Goal: Task Accomplishment & Management: Complete application form

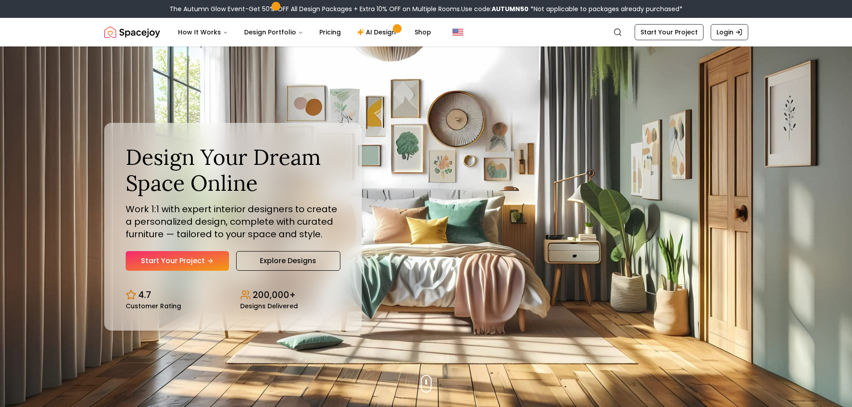
click at [177, 262] on link "Start Your Project" at bounding box center [177, 261] width 103 height 20
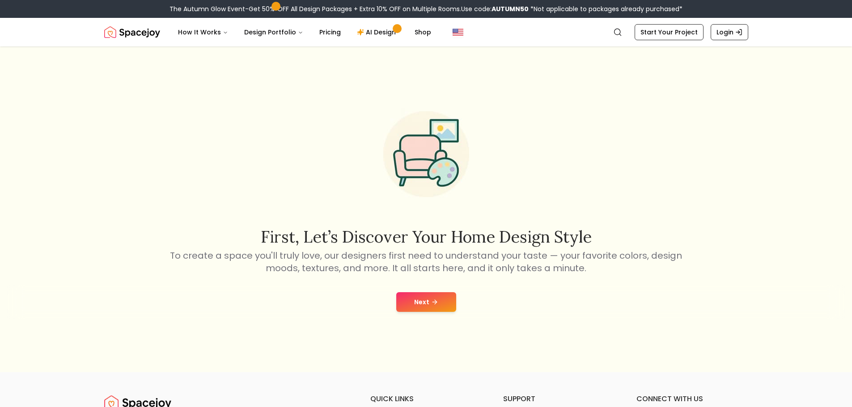
click at [455, 302] on div "Next" at bounding box center [426, 302] width 838 height 34
click at [436, 302] on icon at bounding box center [434, 302] width 7 height 7
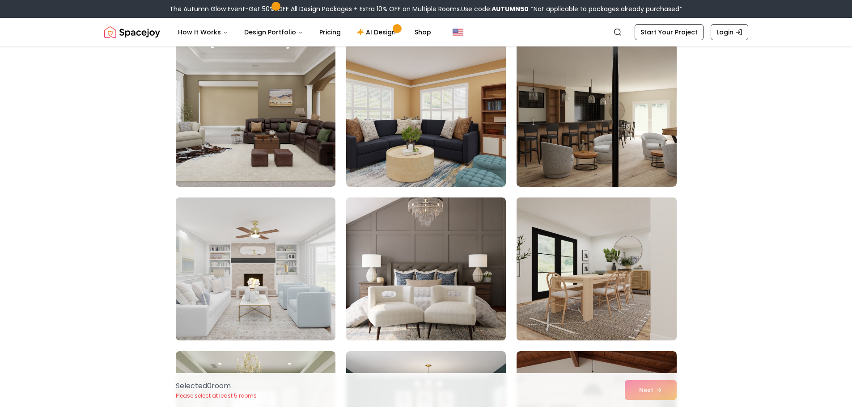
scroll to position [1163, 0]
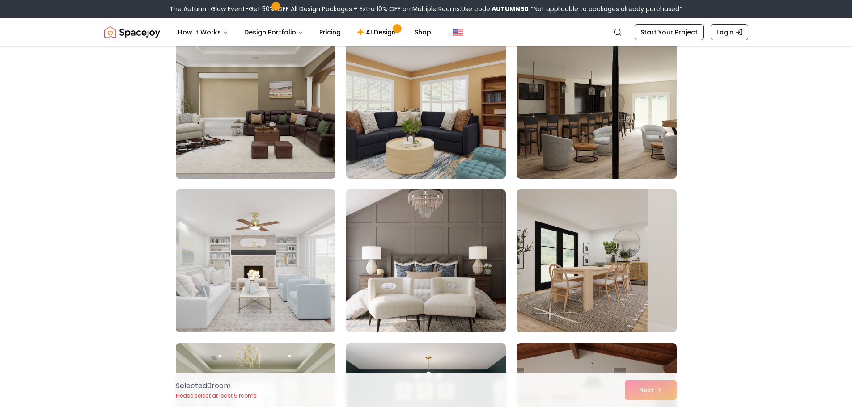
click at [655, 391] on div "Selected 0 room Please select at least 5 rooms Next" at bounding box center [426, 390] width 515 height 34
click at [648, 393] on div "Selected 0 room Please select at least 5 rooms Next" at bounding box center [426, 390] width 515 height 34
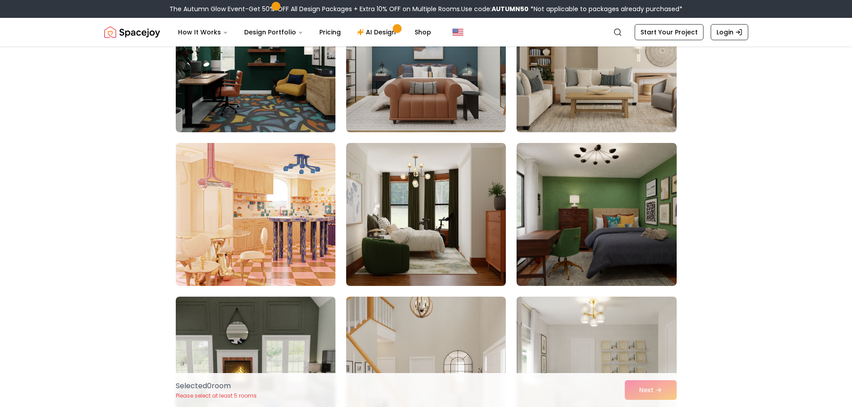
scroll to position [3847, 0]
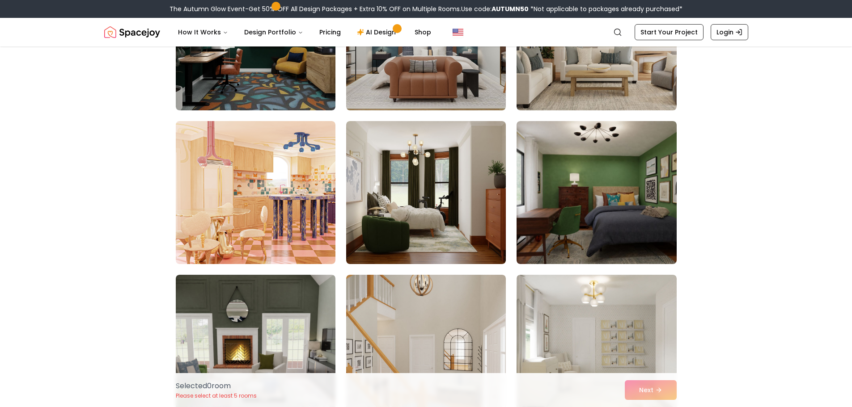
click at [650, 390] on div "Selected 0 room Please select at least 5 rooms Next" at bounding box center [426, 390] width 515 height 34
click at [222, 389] on p "Selected 0 room" at bounding box center [216, 386] width 81 height 11
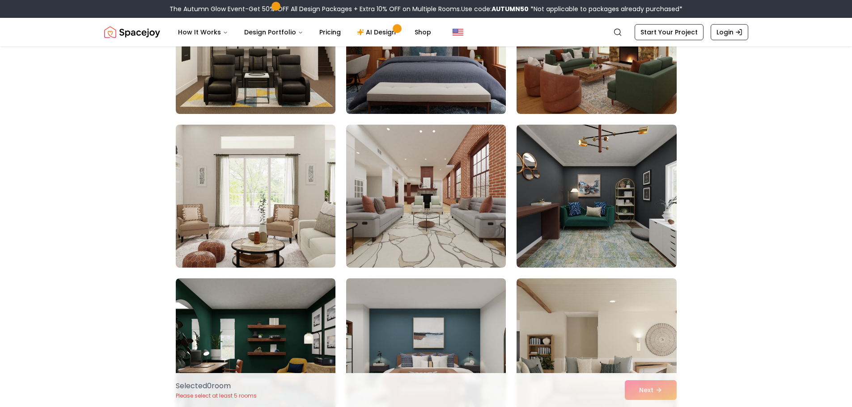
scroll to position [3534, 0]
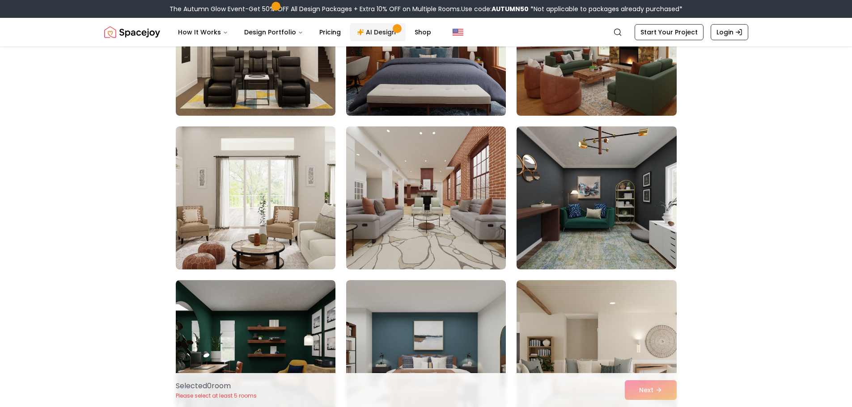
click at [378, 34] on link "AI Design" at bounding box center [378, 32] width 56 height 18
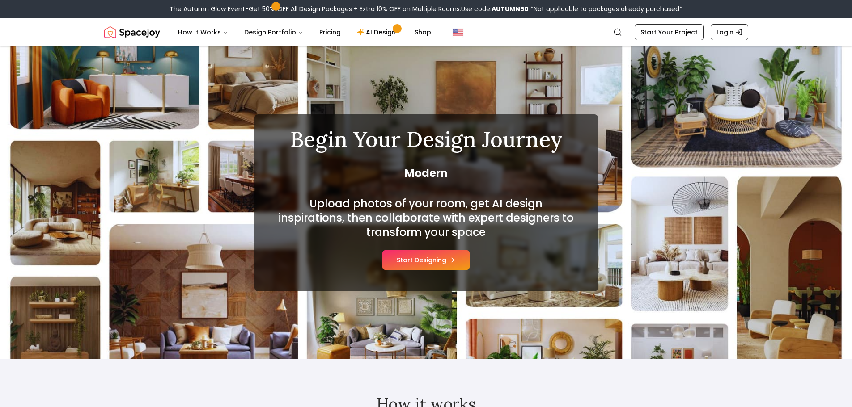
click at [413, 263] on button "Start Designing" at bounding box center [425, 260] width 87 height 20
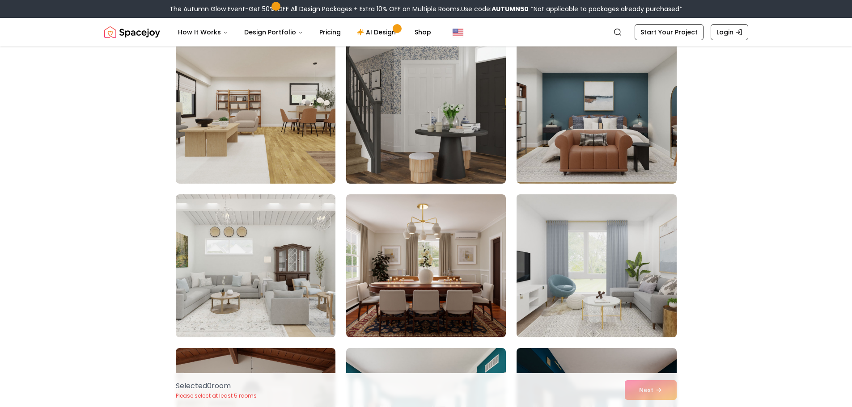
scroll to position [1163, 0]
